Goal: Book appointment/travel/reservation

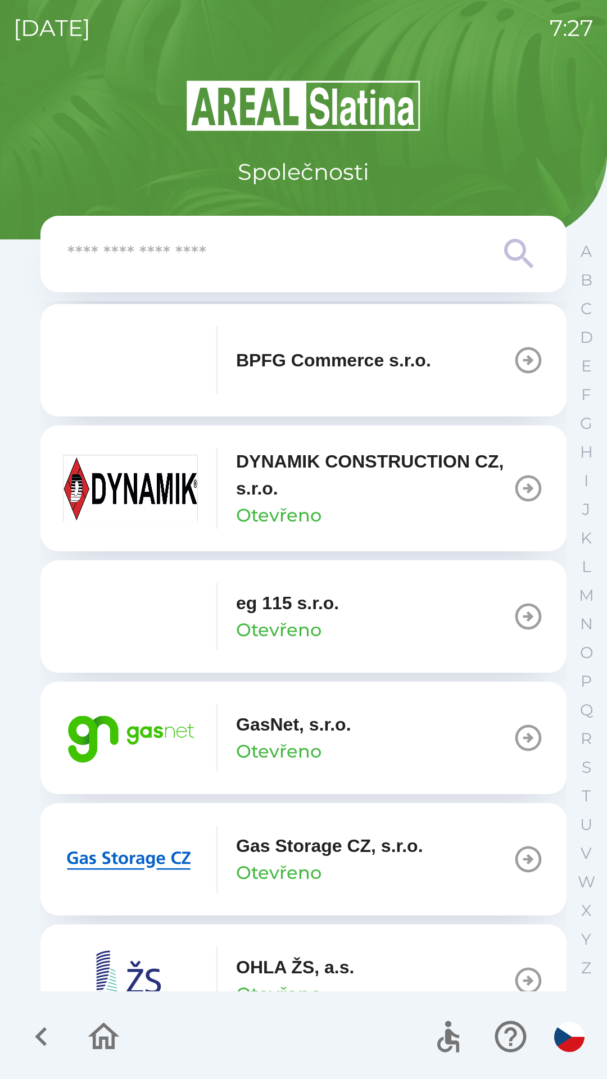
scroll to position [499, 0]
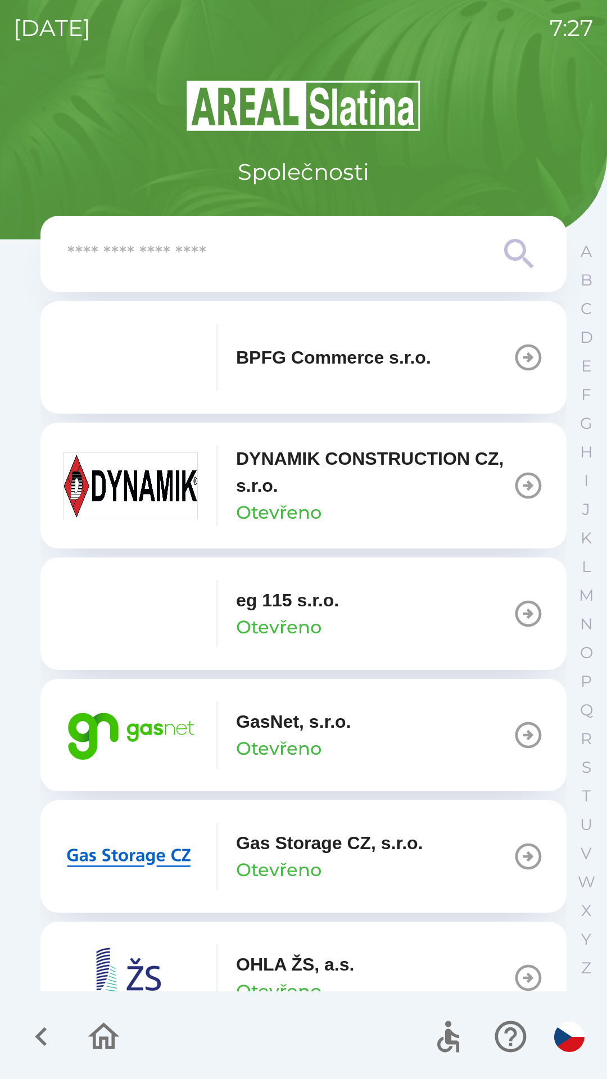
click at [286, 857] on p "Otevřeno" at bounding box center [278, 869] width 85 height 27
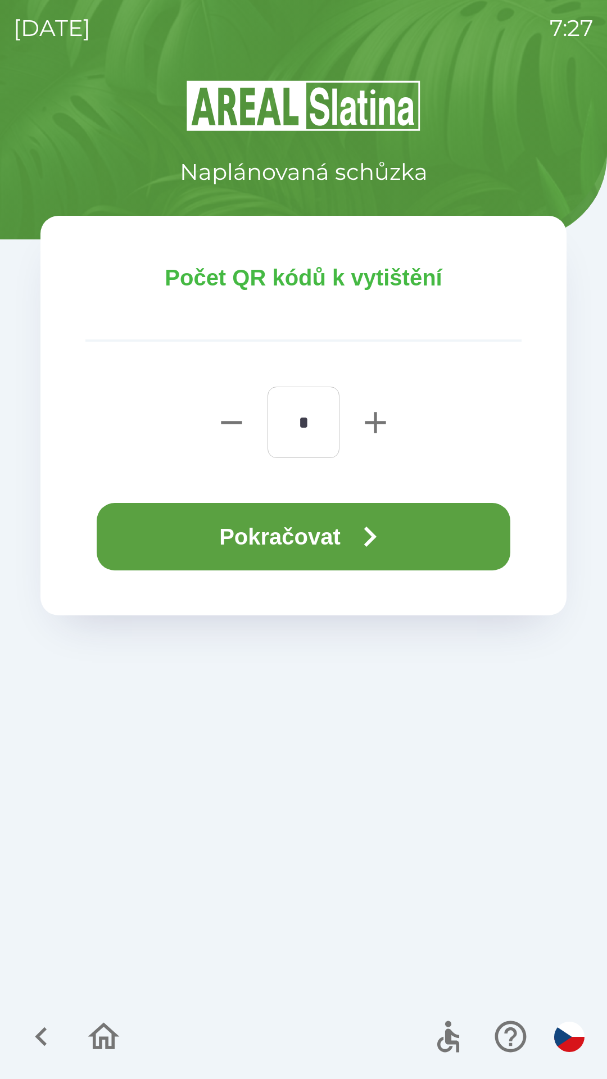
click at [287, 547] on button "Pokračovat" at bounding box center [304, 536] width 414 height 67
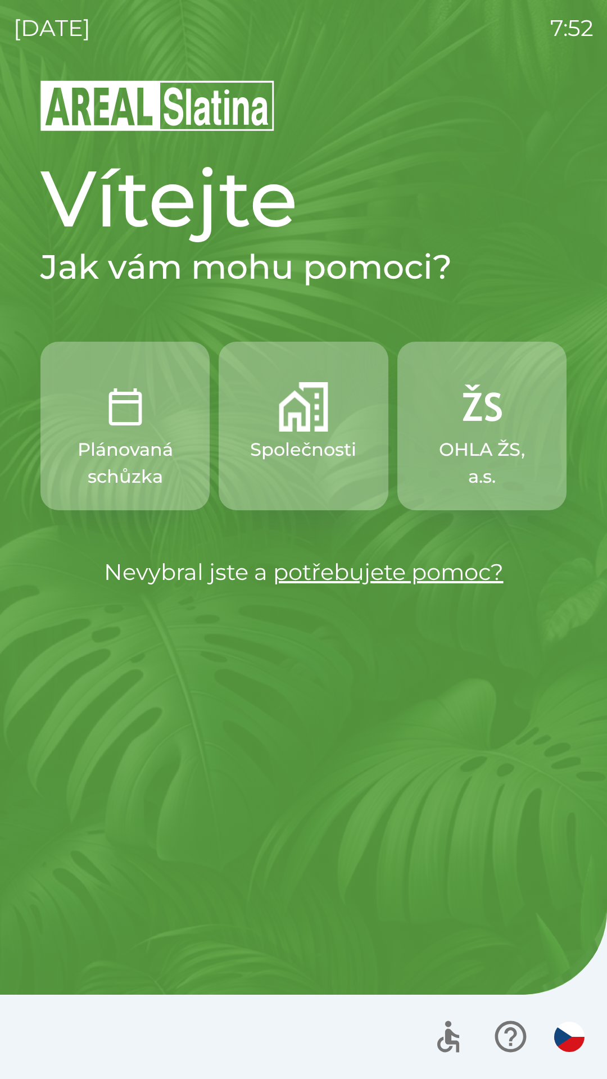
click at [297, 459] on p "Společnosti" at bounding box center [303, 449] width 106 height 27
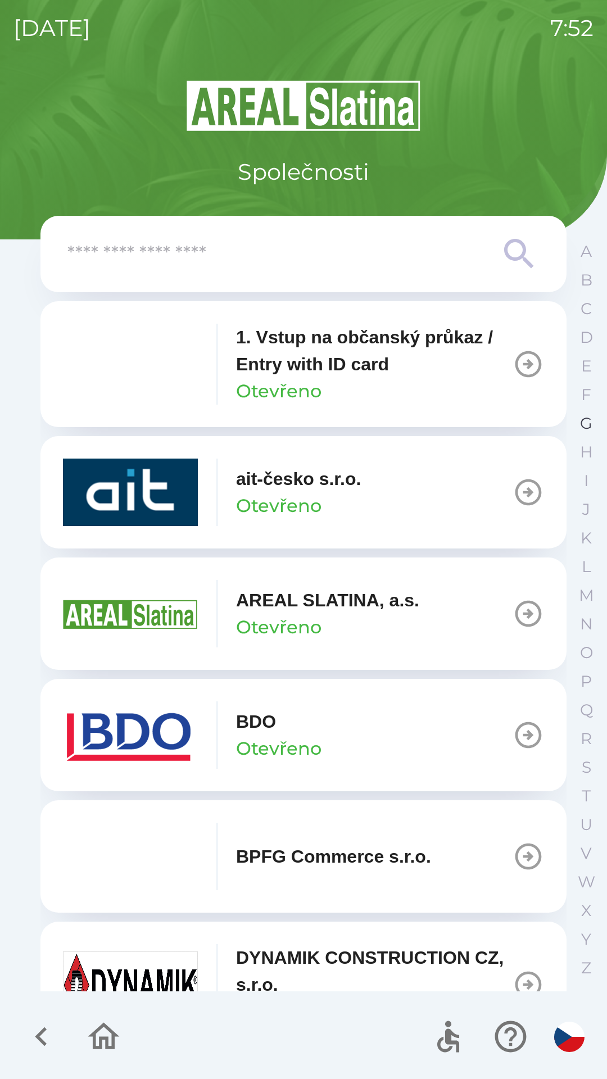
click at [591, 421] on p "G" at bounding box center [586, 424] width 12 height 20
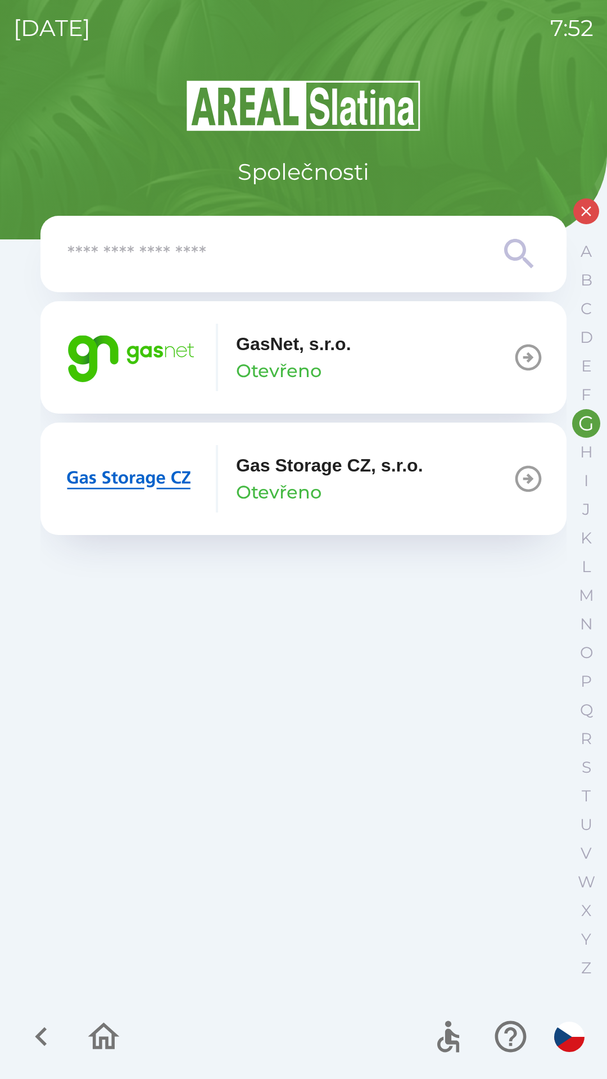
click at [304, 370] on p "Otevřeno" at bounding box center [278, 370] width 85 height 27
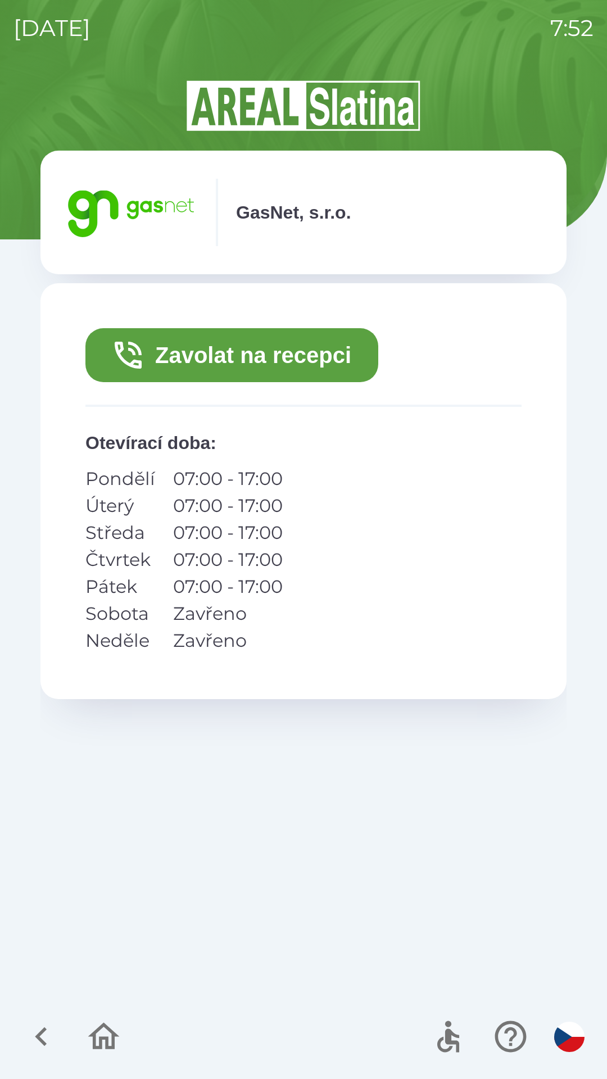
click at [310, 351] on button "Zavolat na recepci" at bounding box center [231, 355] width 293 height 54
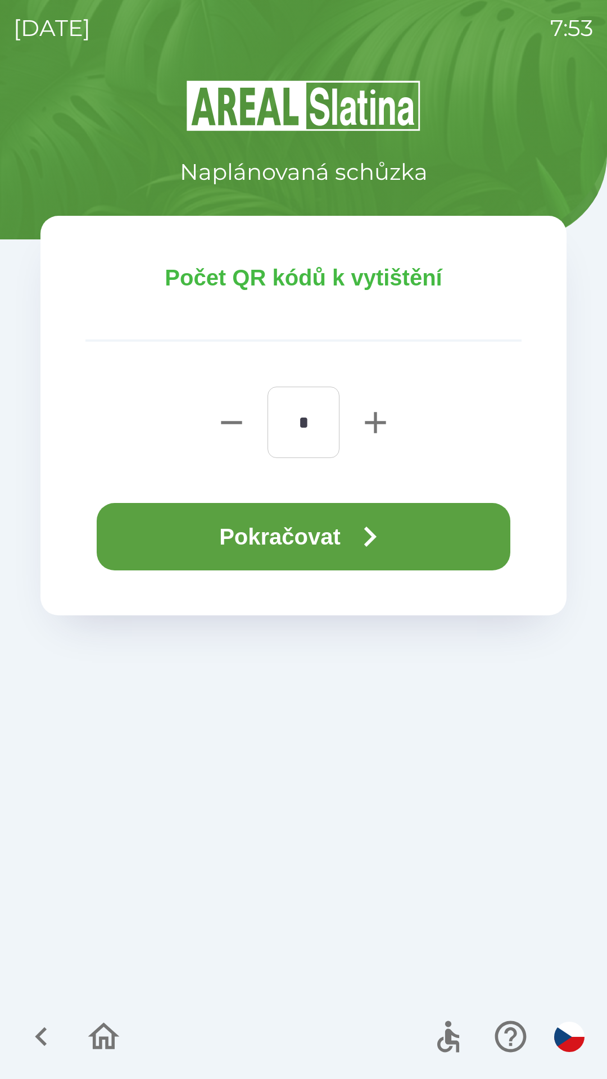
click at [328, 553] on button "Pokračovat" at bounding box center [304, 536] width 414 height 67
